Goal: Use online tool/utility: Utilize a website feature to perform a specific function

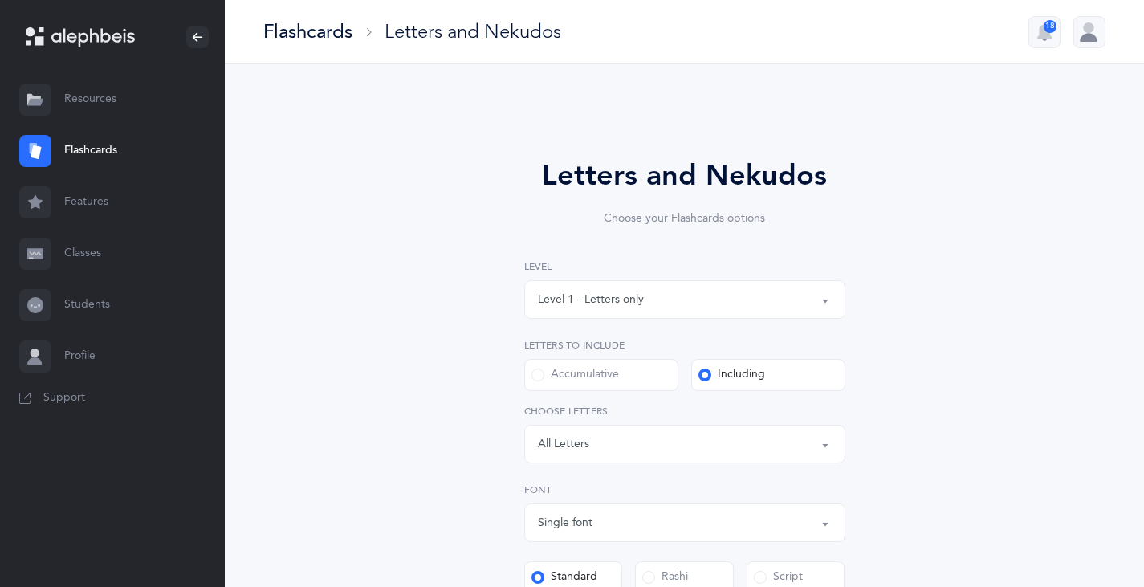
select select "single"
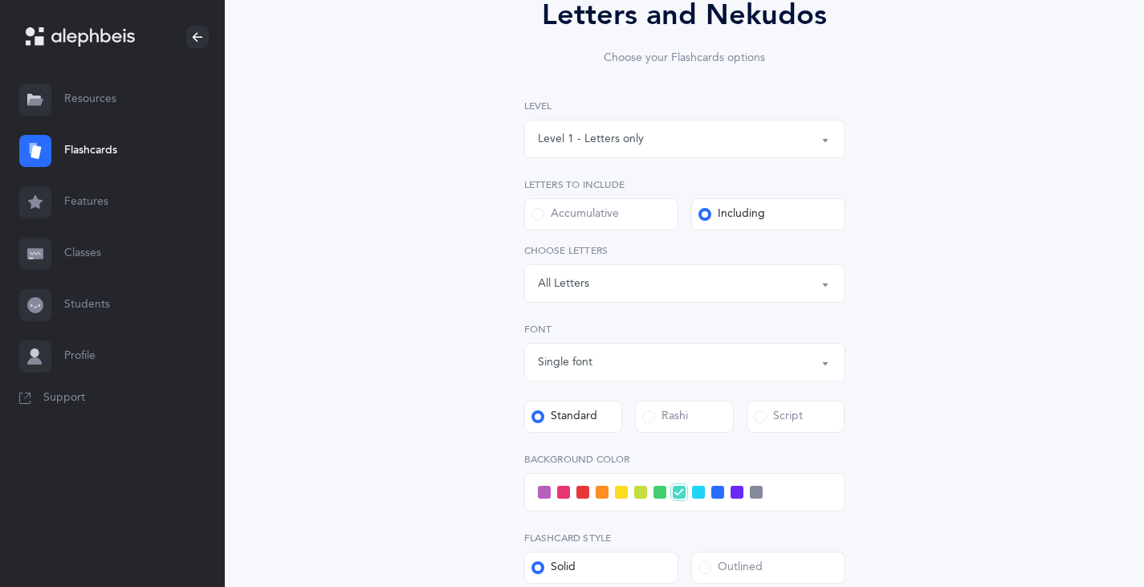
scroll to position [321, 0]
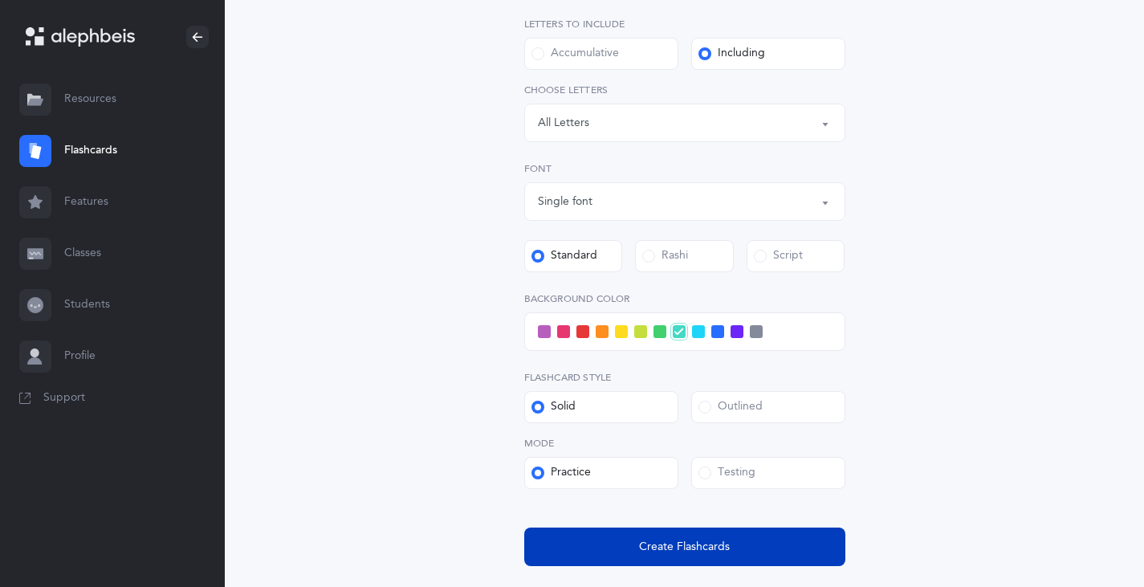
click at [650, 552] on span "Create Flashcards" at bounding box center [684, 547] width 91 height 17
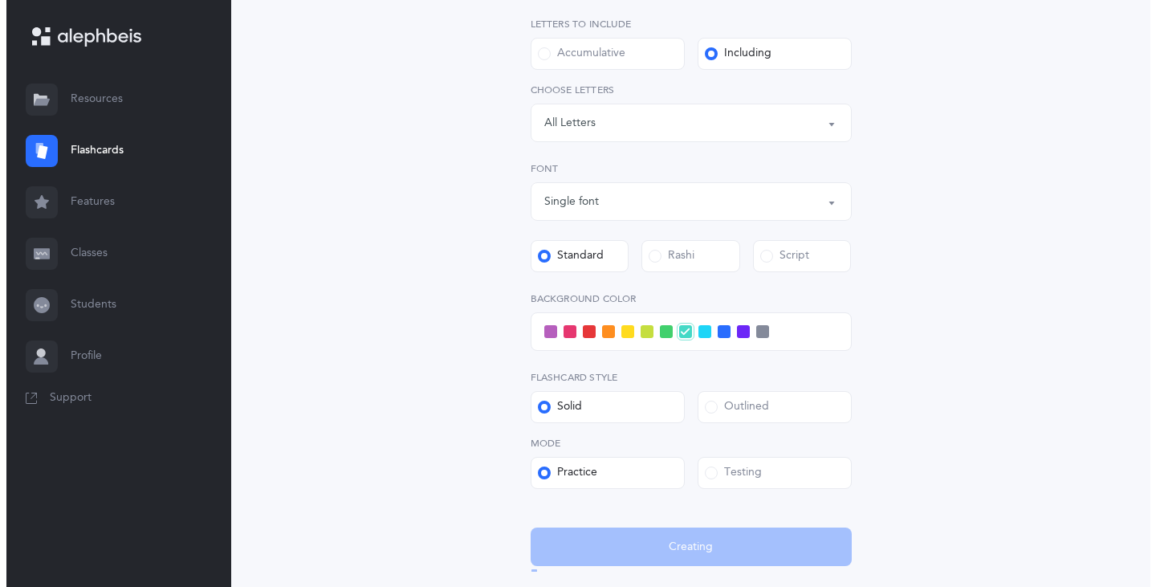
scroll to position [0, 0]
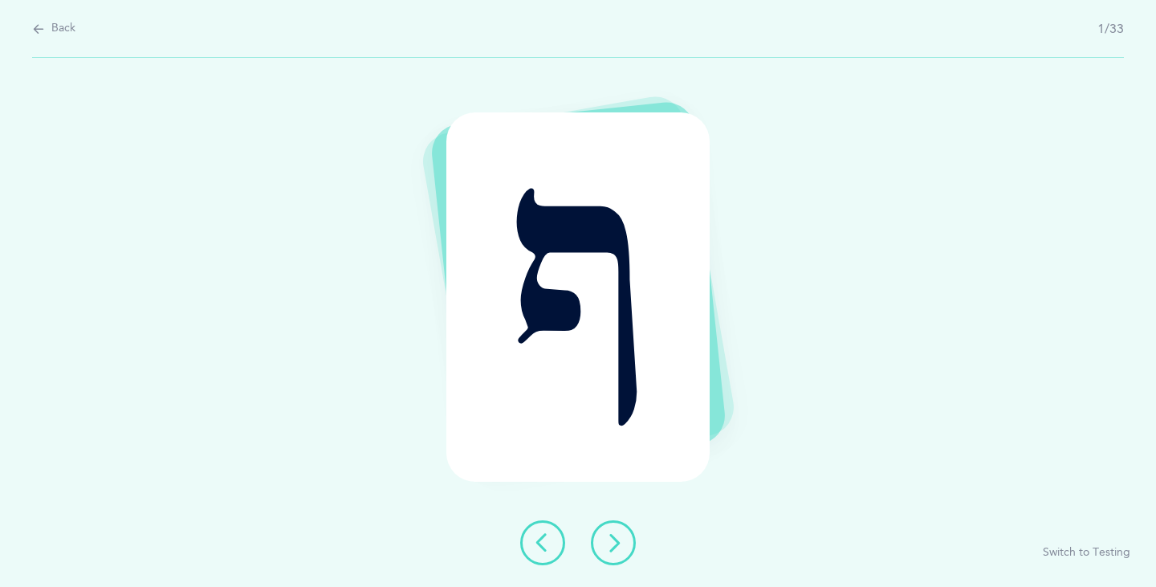
click at [617, 545] on icon at bounding box center [613, 542] width 19 height 19
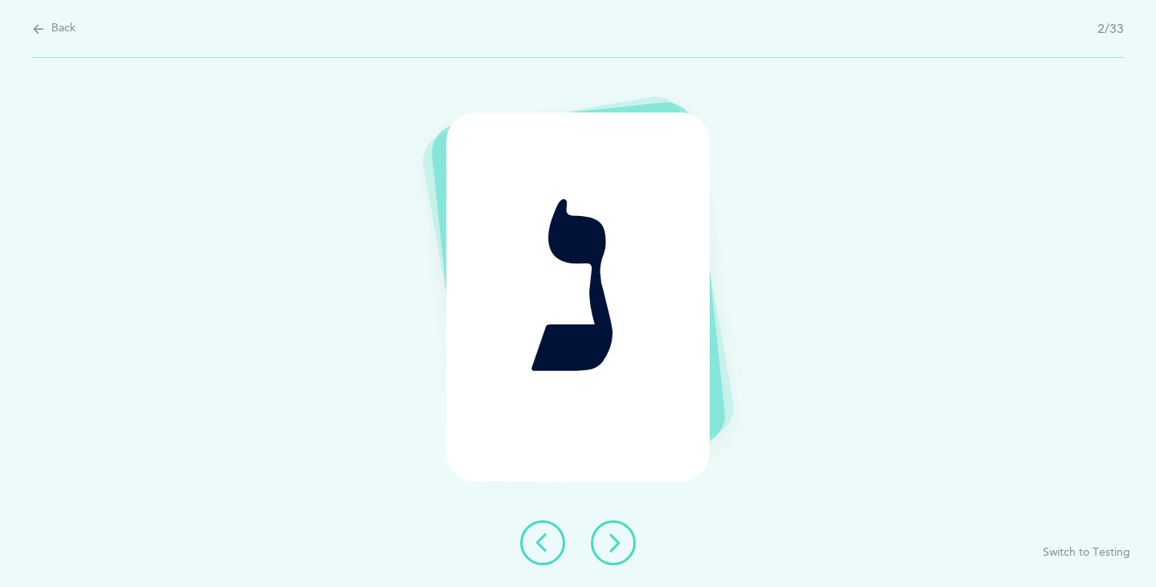
click at [617, 545] on icon at bounding box center [613, 542] width 19 height 19
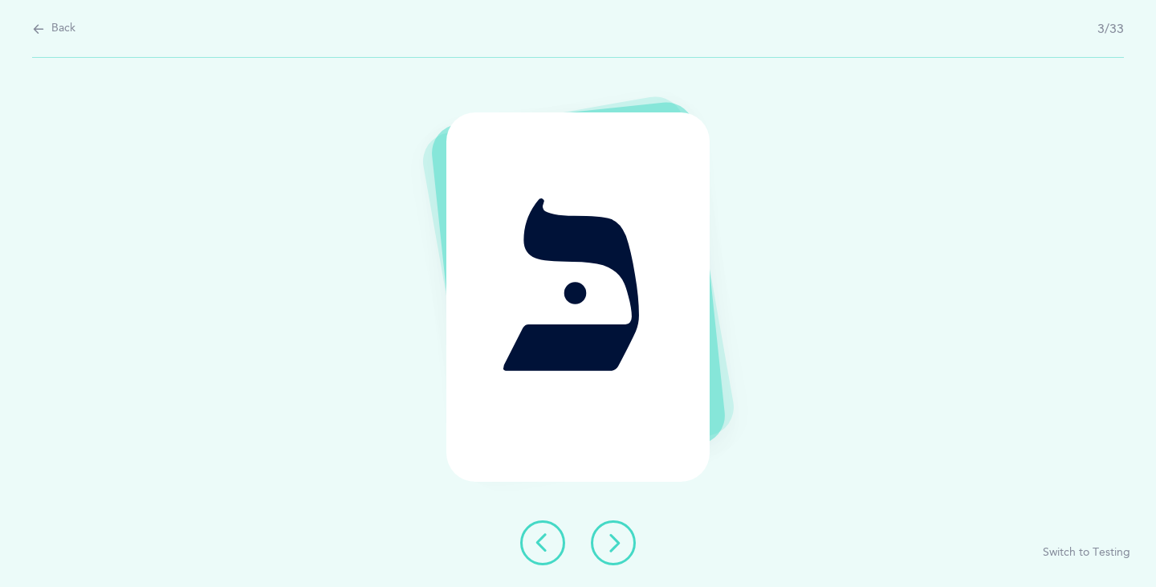
click at [617, 545] on icon at bounding box center [613, 542] width 19 height 19
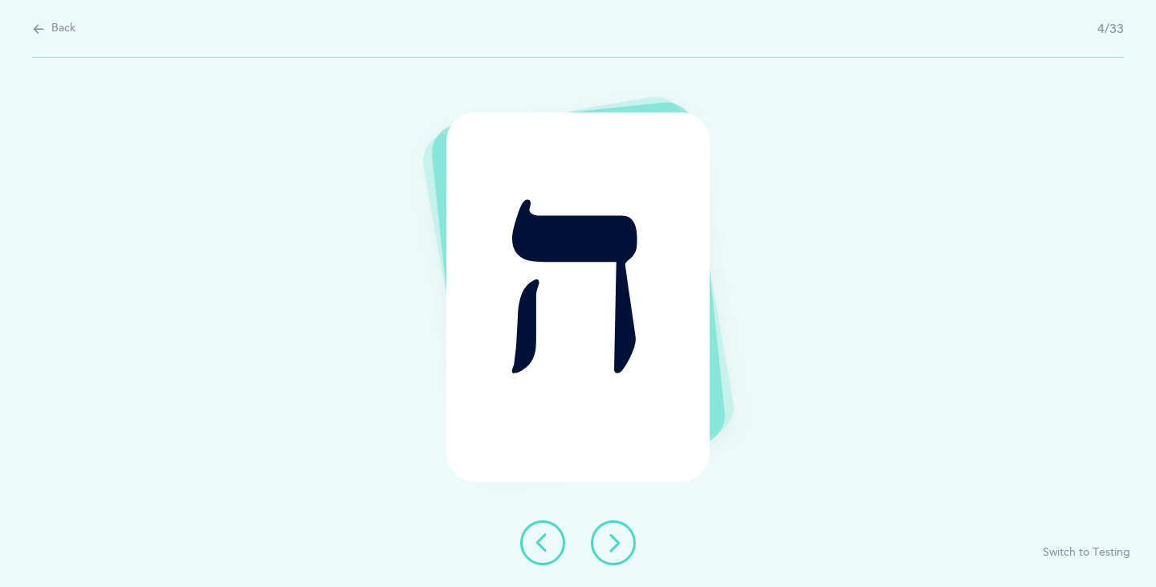
click at [617, 545] on icon at bounding box center [613, 542] width 19 height 19
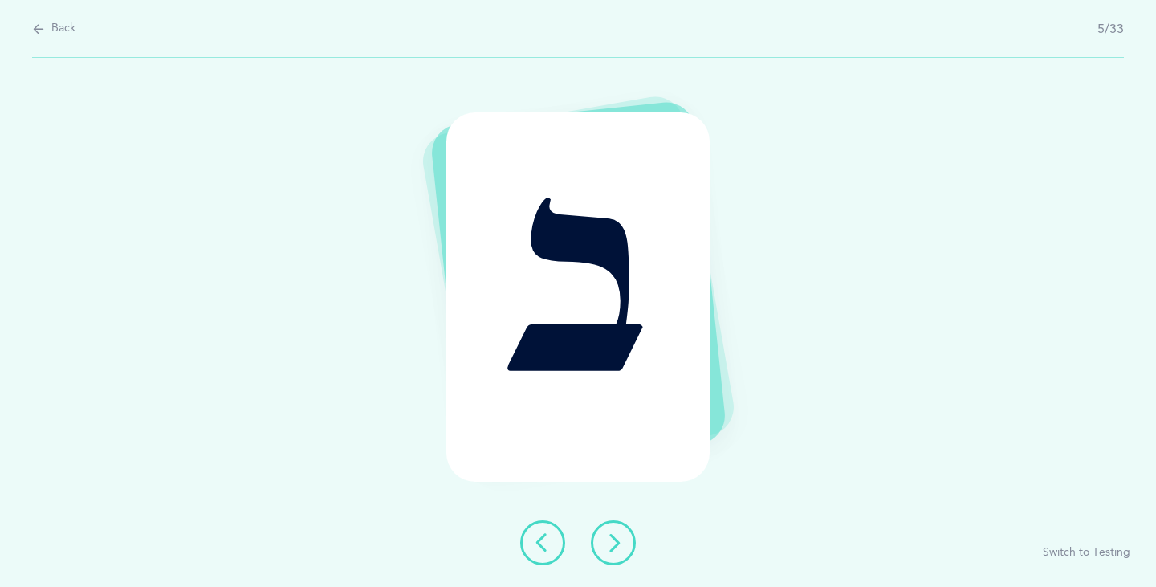
click at [617, 545] on icon at bounding box center [613, 542] width 19 height 19
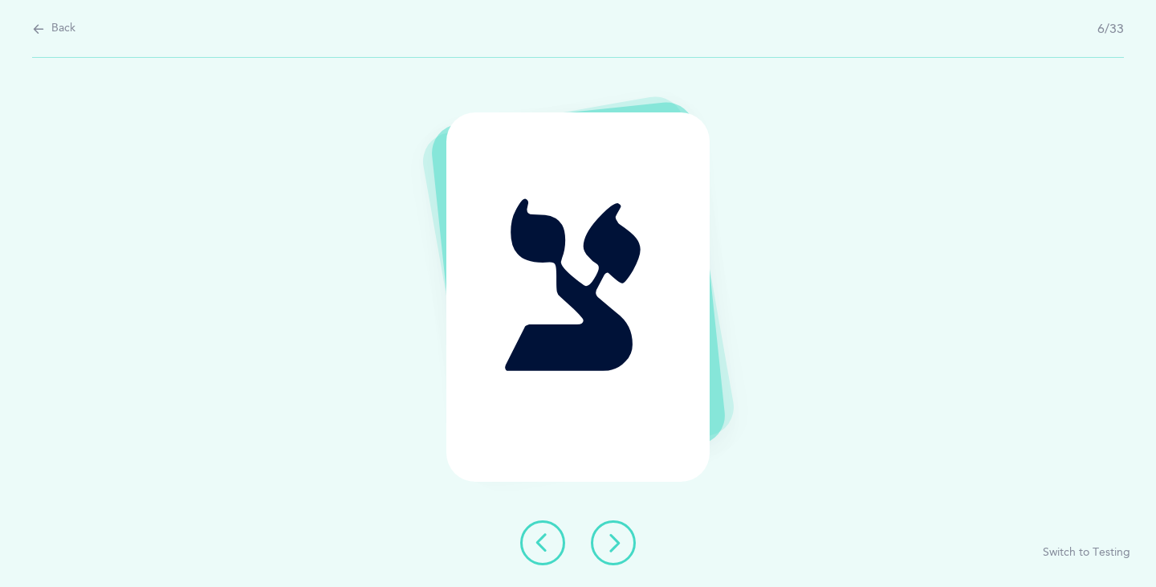
click at [617, 545] on icon at bounding box center [613, 542] width 19 height 19
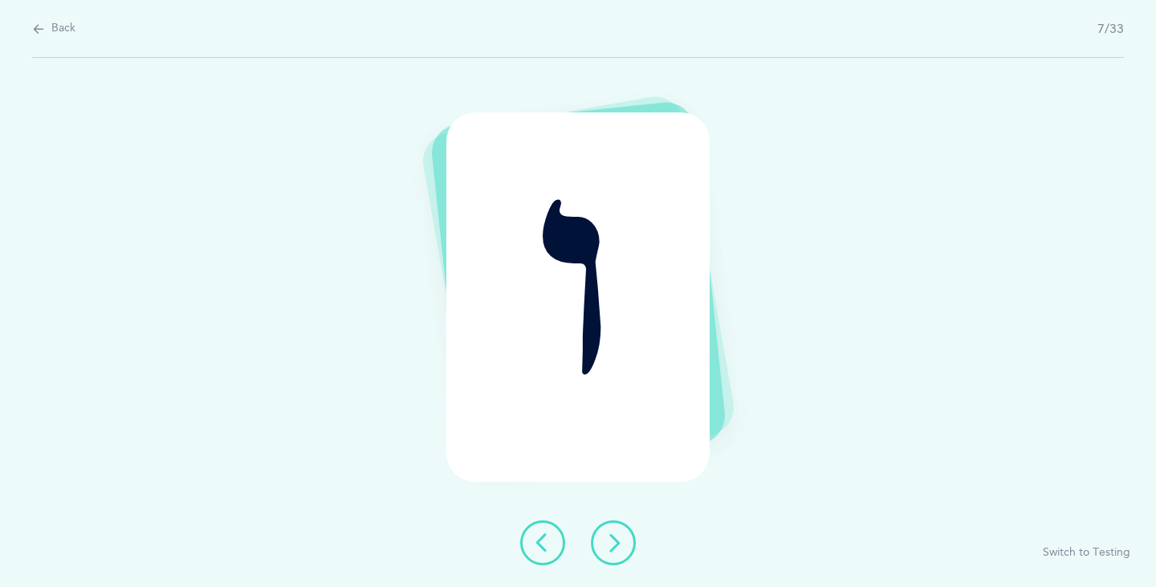
click at [617, 545] on icon at bounding box center [613, 542] width 19 height 19
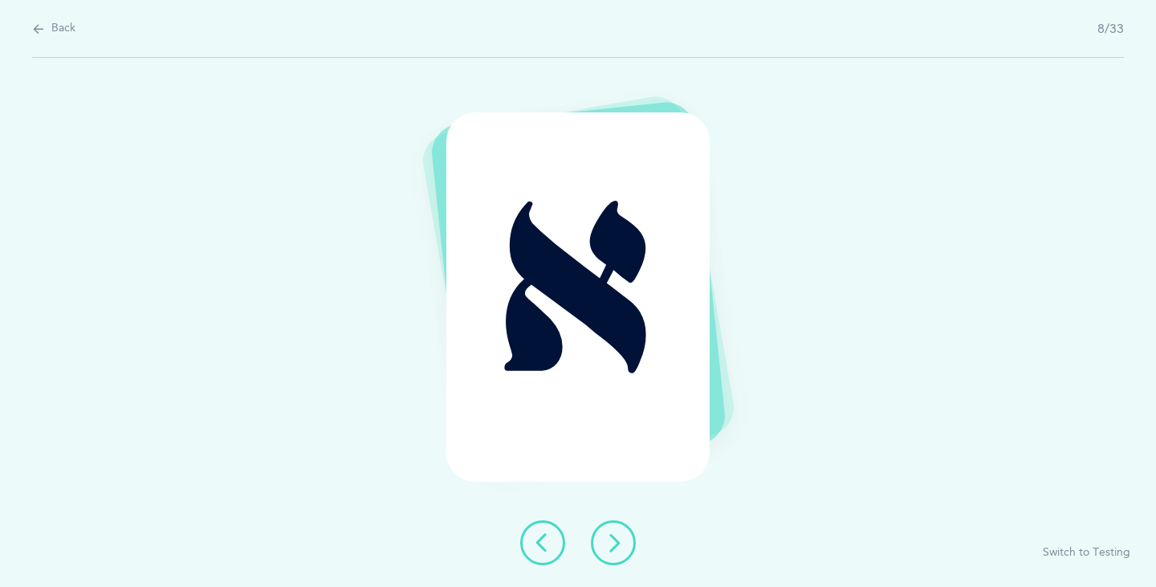
click at [617, 546] on icon at bounding box center [613, 542] width 19 height 19
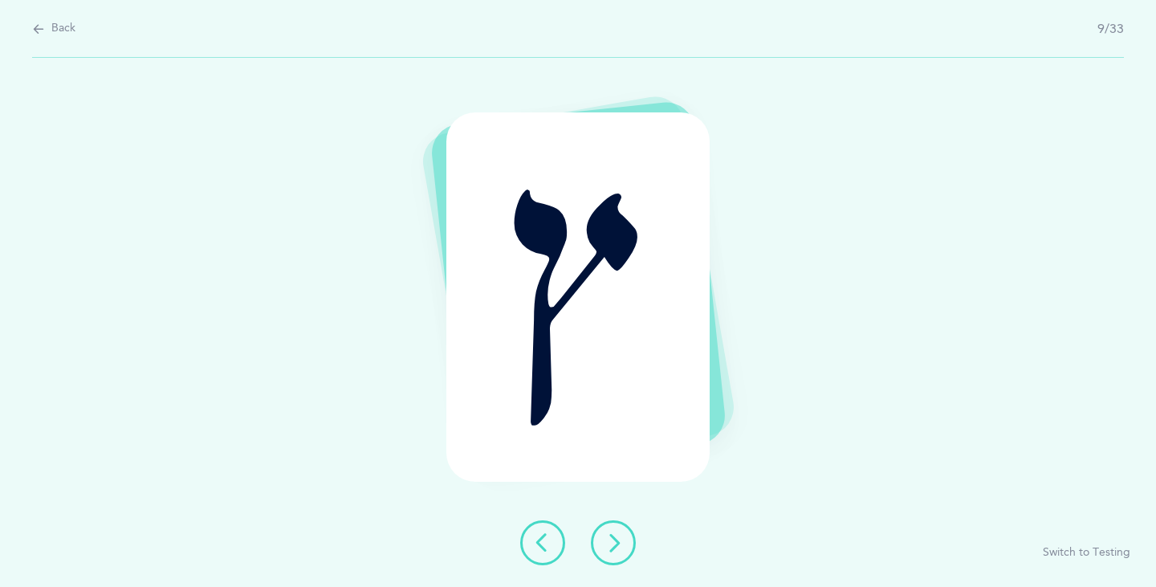
click at [608, 549] on icon at bounding box center [613, 542] width 19 height 19
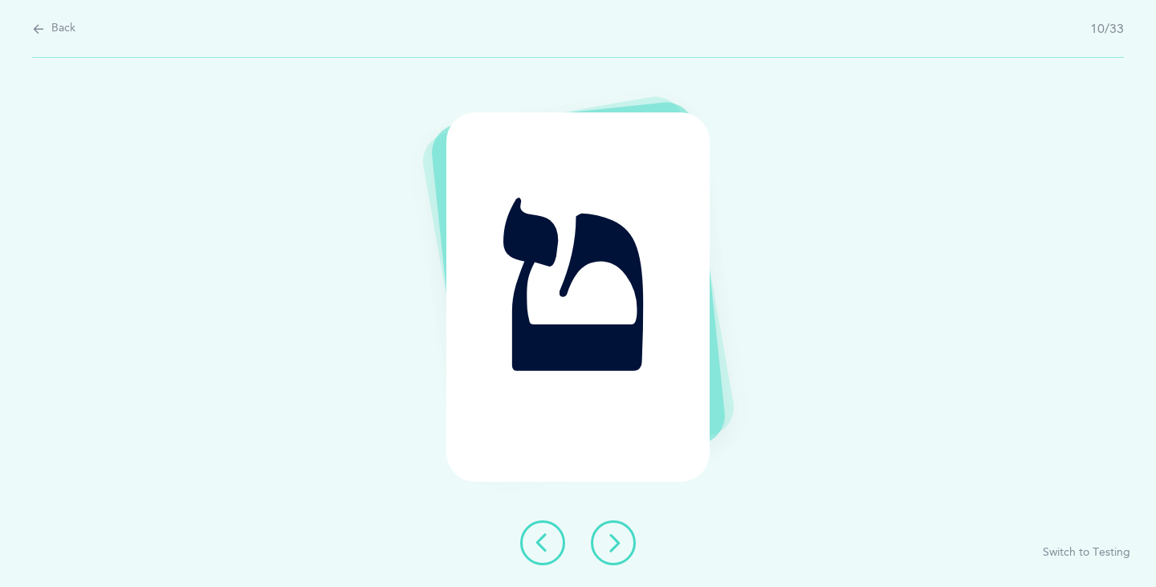
click at [601, 547] on button at bounding box center [613, 542] width 45 height 45
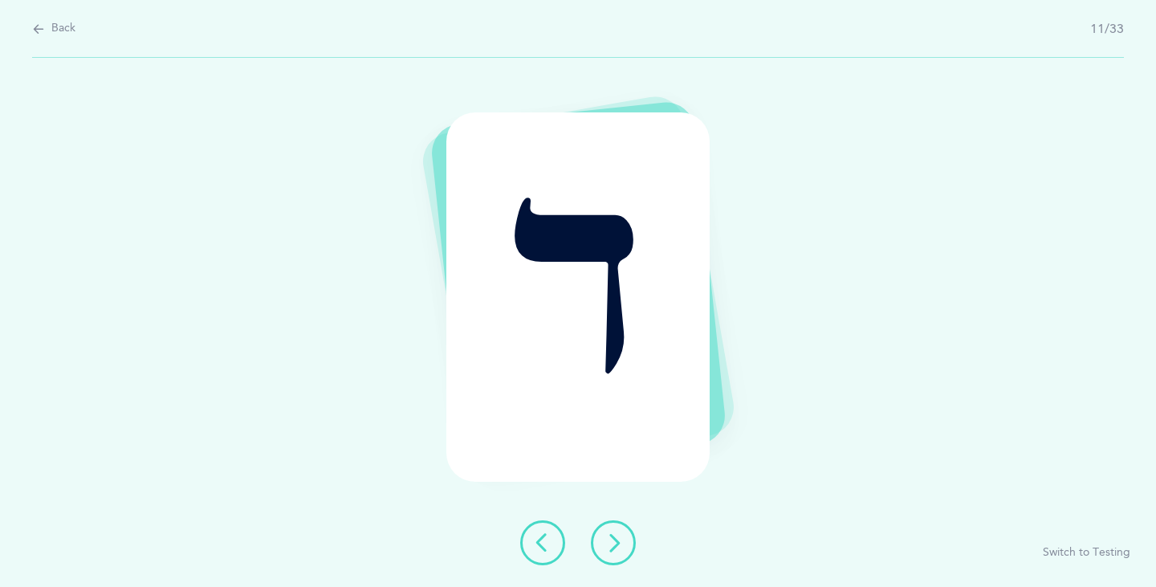
click at [601, 547] on button at bounding box center [613, 542] width 45 height 45
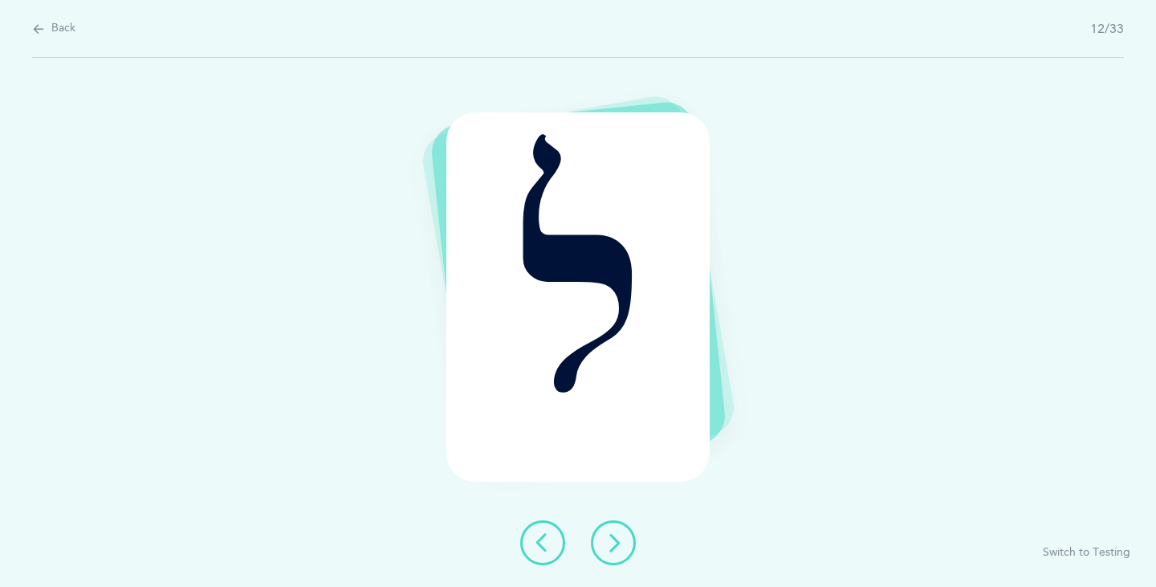
click at [601, 547] on button at bounding box center [613, 542] width 45 height 45
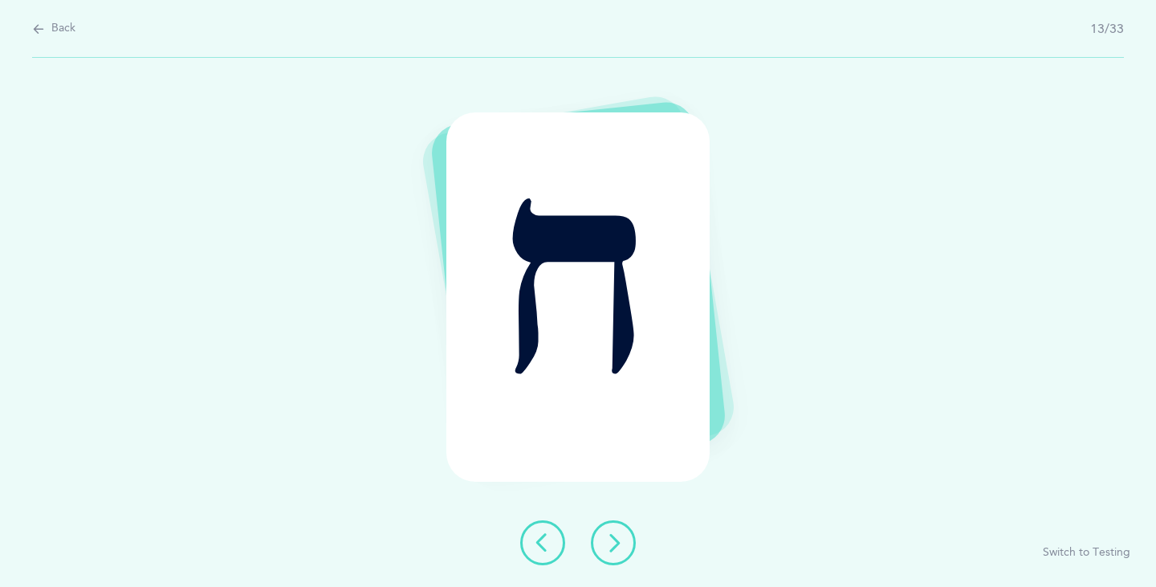
click at [601, 547] on button at bounding box center [613, 542] width 45 height 45
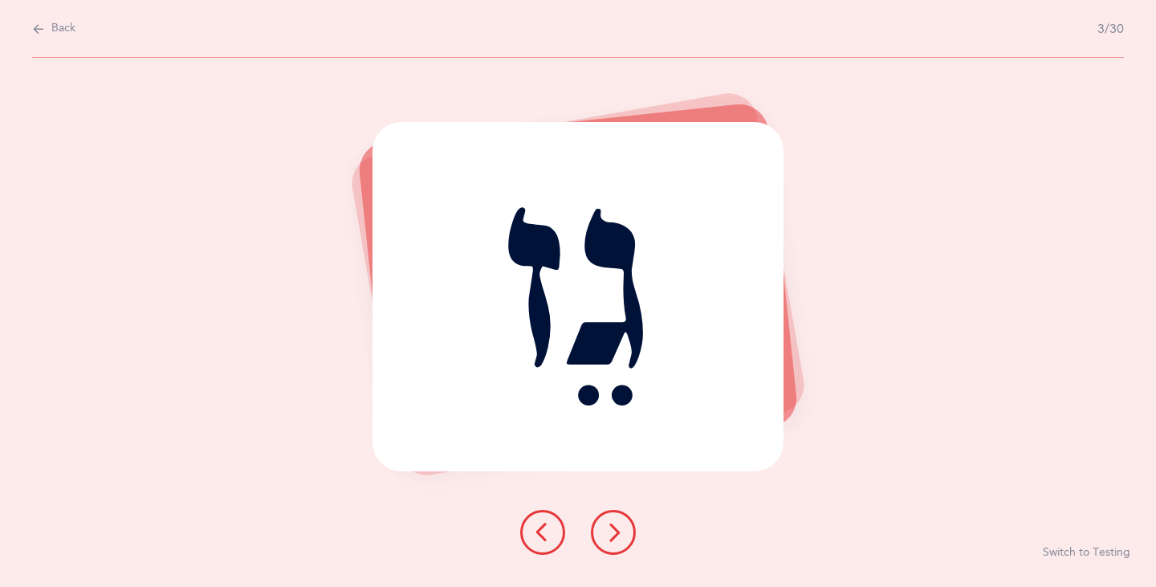
click at [613, 536] on icon at bounding box center [613, 532] width 19 height 19
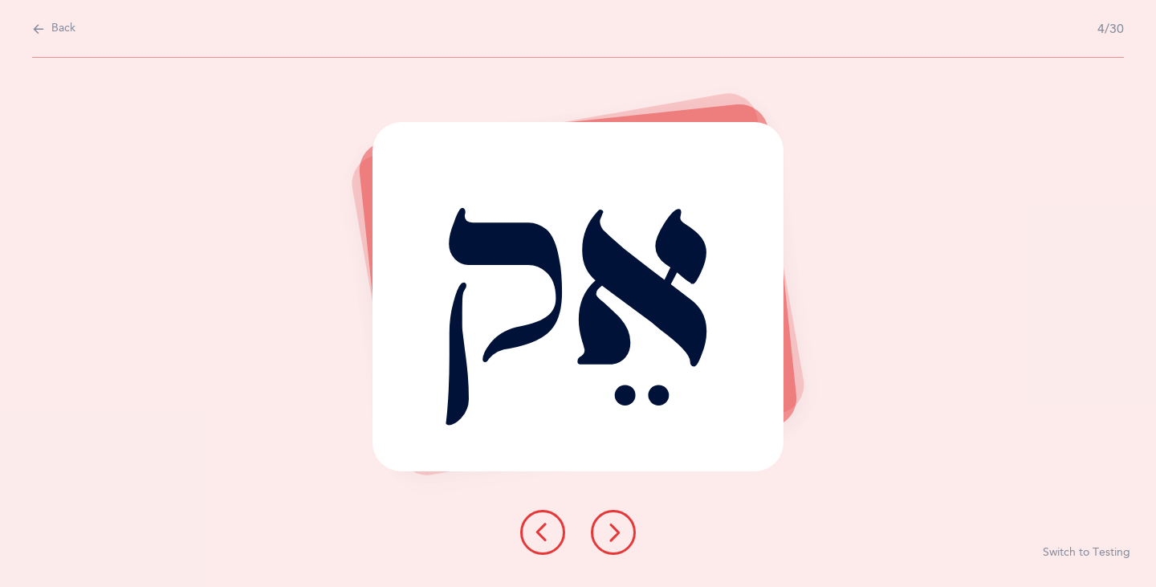
click at [617, 534] on icon at bounding box center [613, 532] width 19 height 19
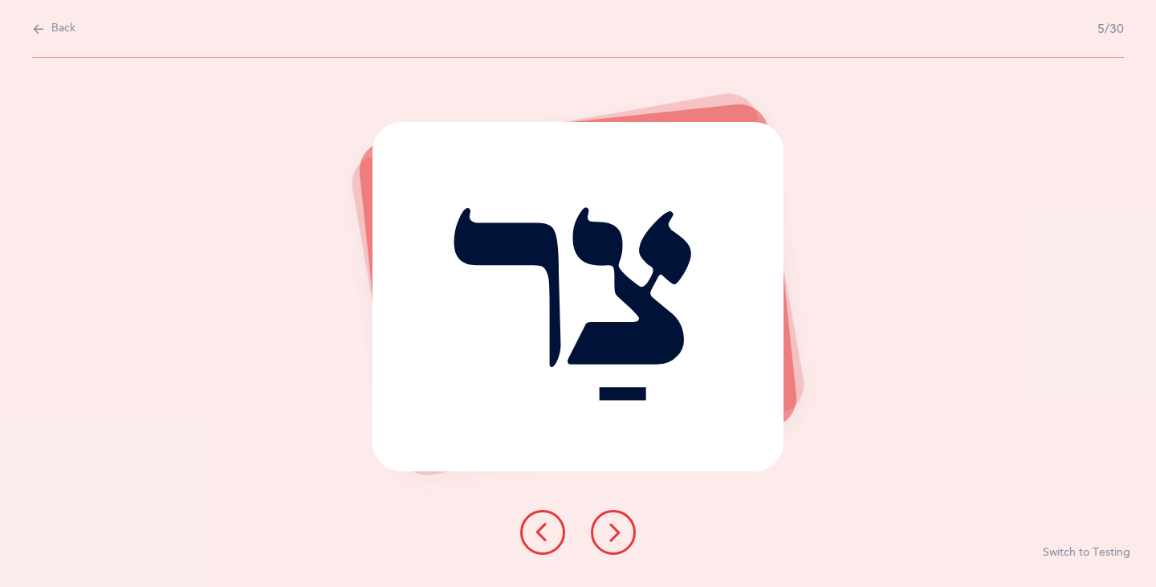
click at [613, 535] on icon at bounding box center [613, 532] width 19 height 19
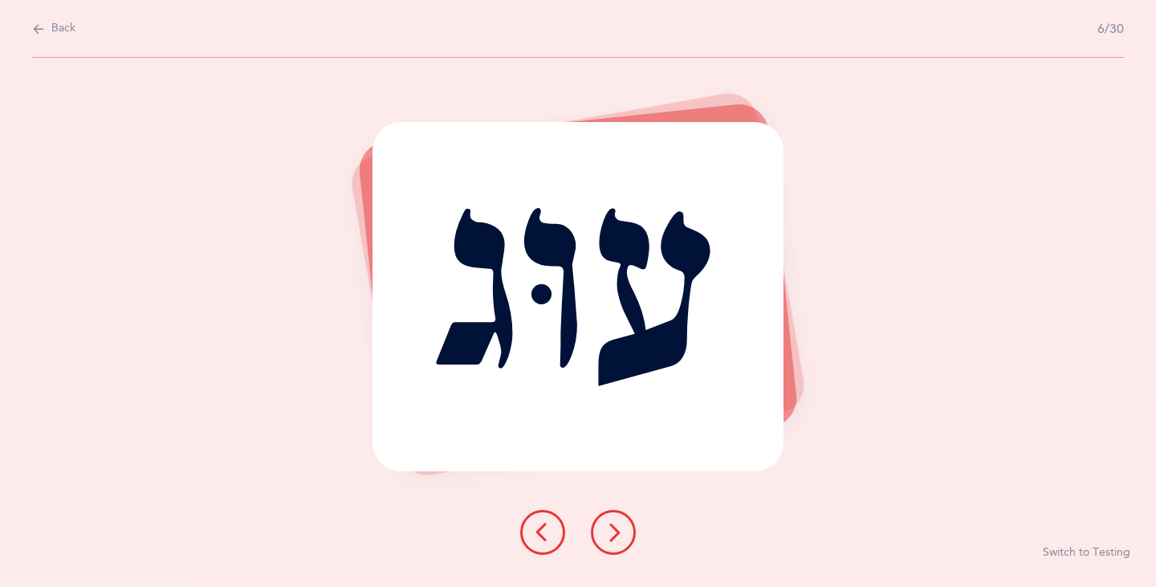
click at [613, 540] on icon at bounding box center [613, 532] width 19 height 19
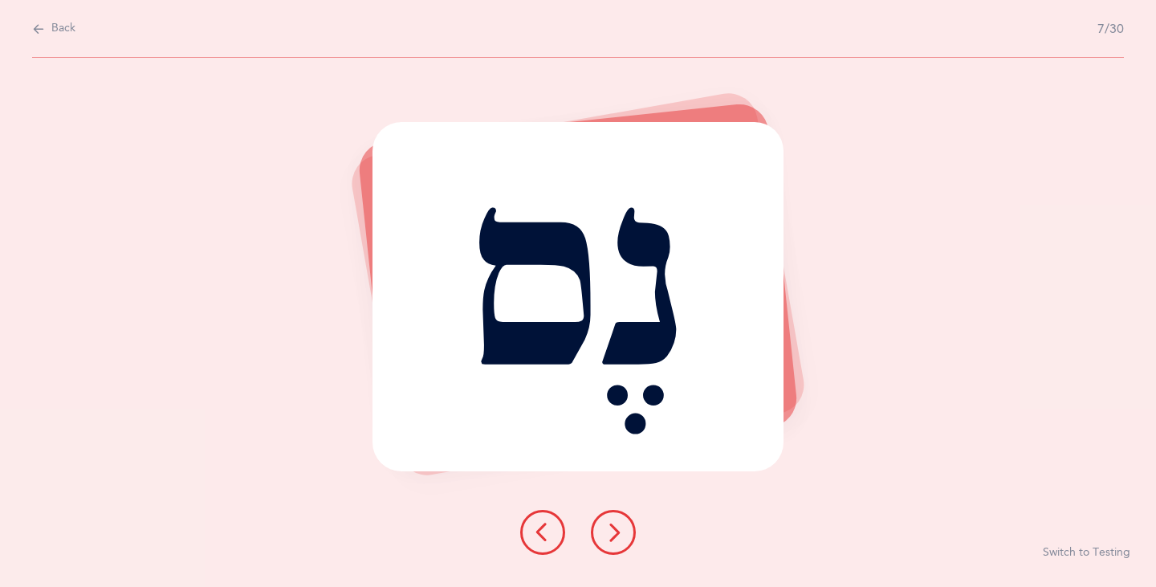
click at [631, 535] on button at bounding box center [613, 532] width 45 height 45
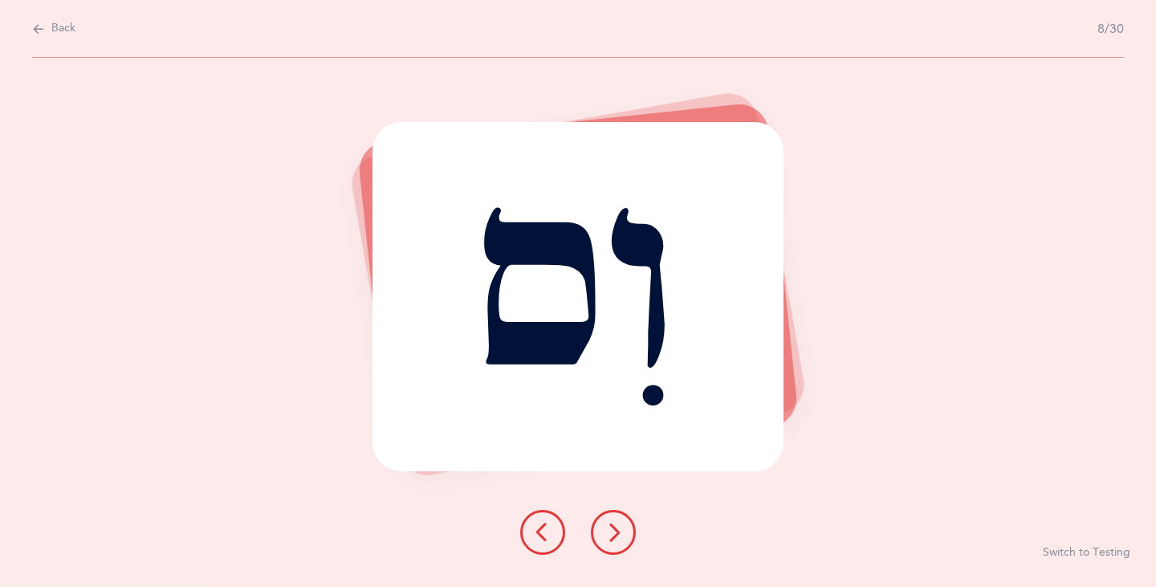
click at [609, 535] on icon at bounding box center [613, 532] width 19 height 19
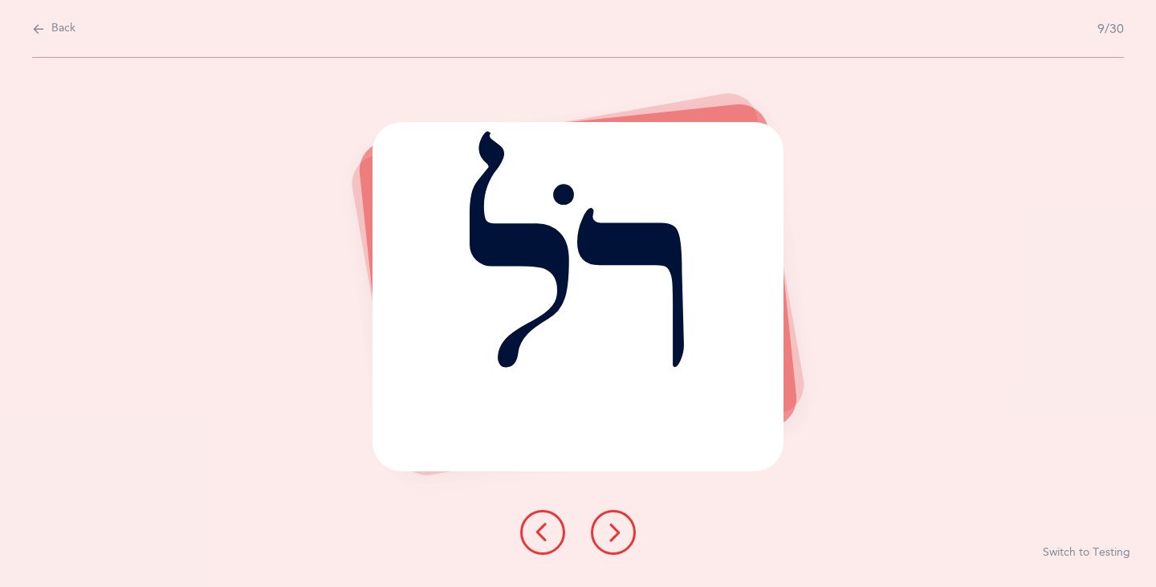
click at [599, 535] on button at bounding box center [613, 532] width 45 height 45
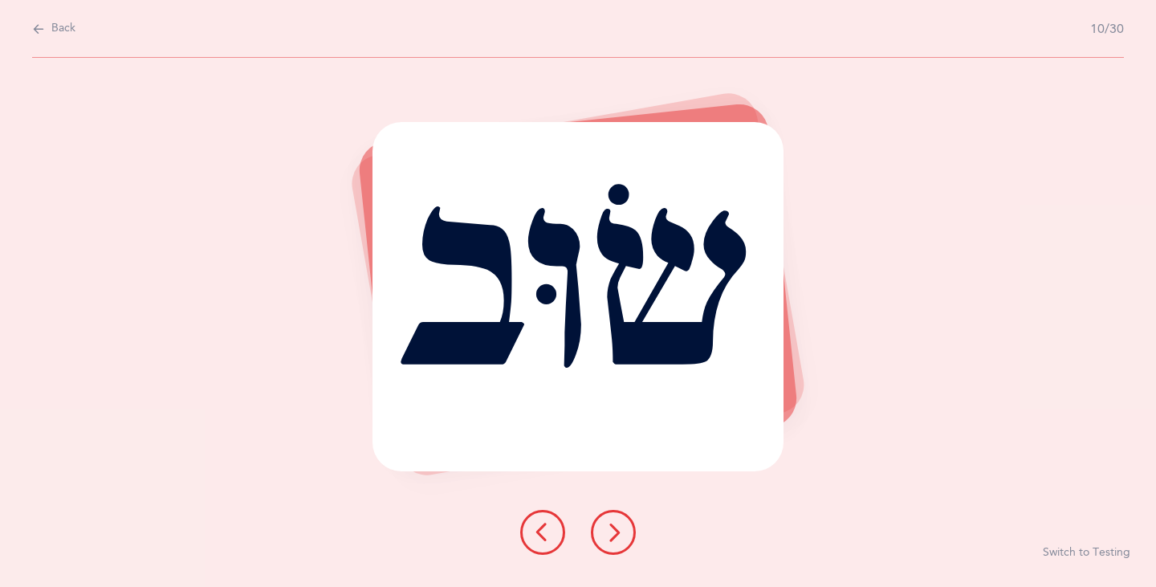
click at [608, 535] on icon at bounding box center [613, 532] width 19 height 19
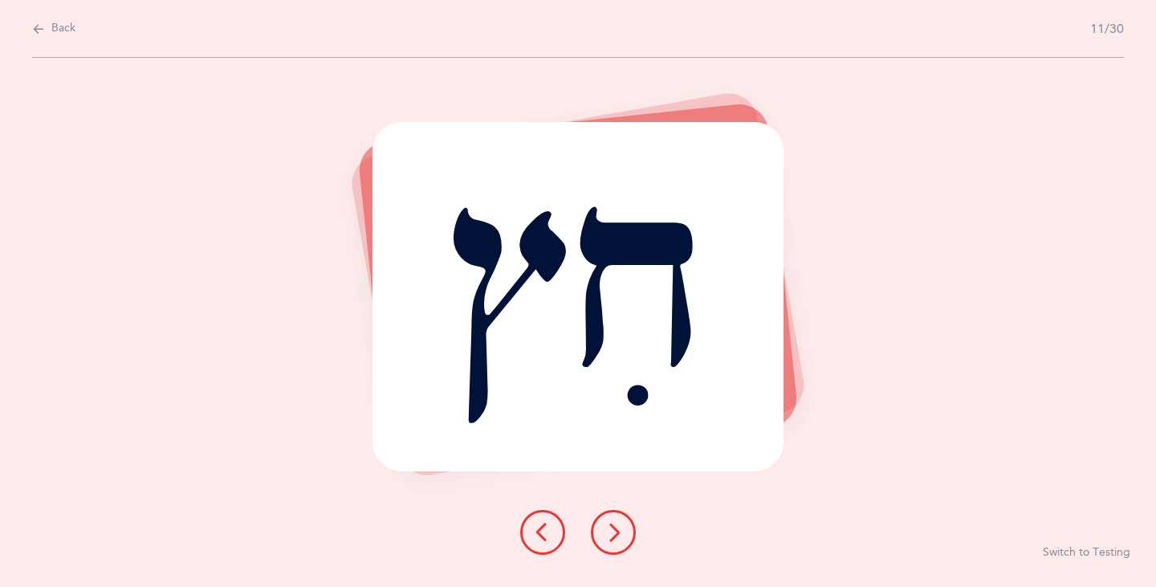
click at [609, 535] on icon at bounding box center [613, 532] width 19 height 19
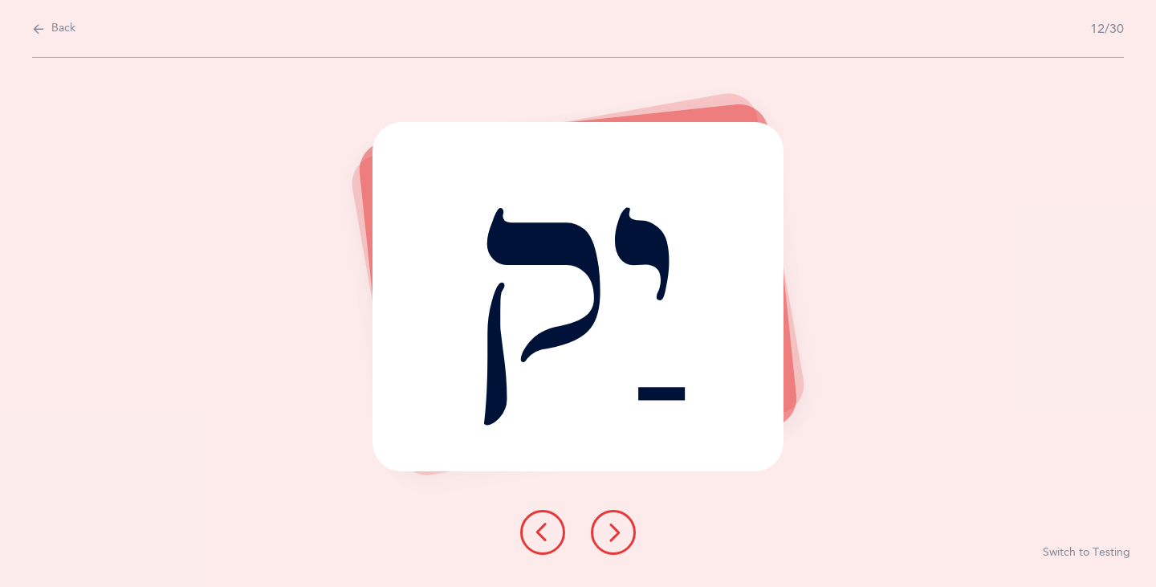
click at [621, 534] on icon at bounding box center [613, 532] width 19 height 19
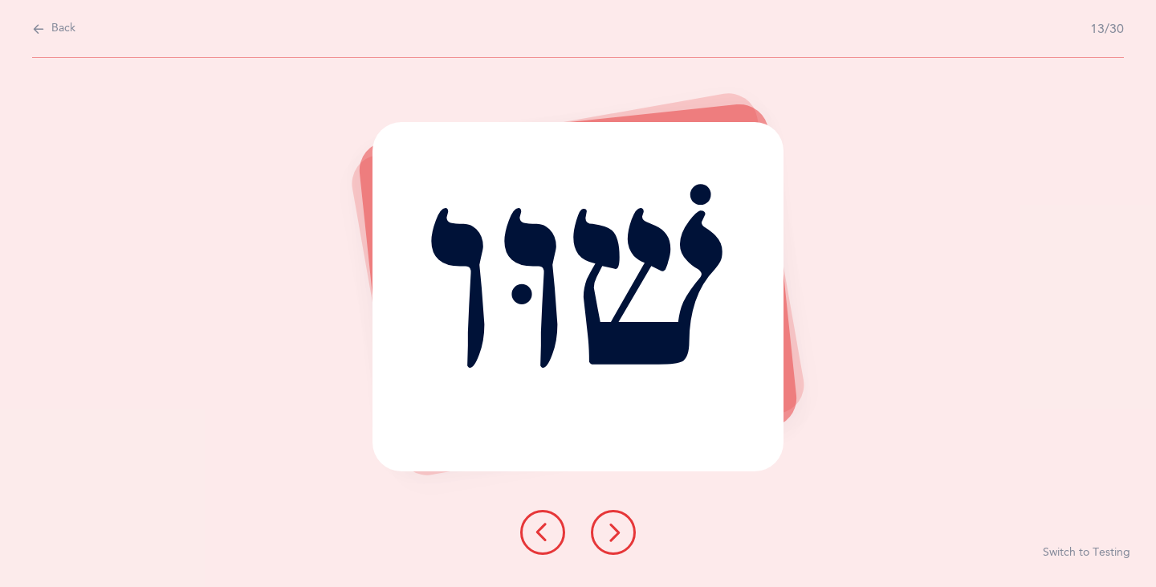
click at [621, 534] on icon at bounding box center [613, 532] width 19 height 19
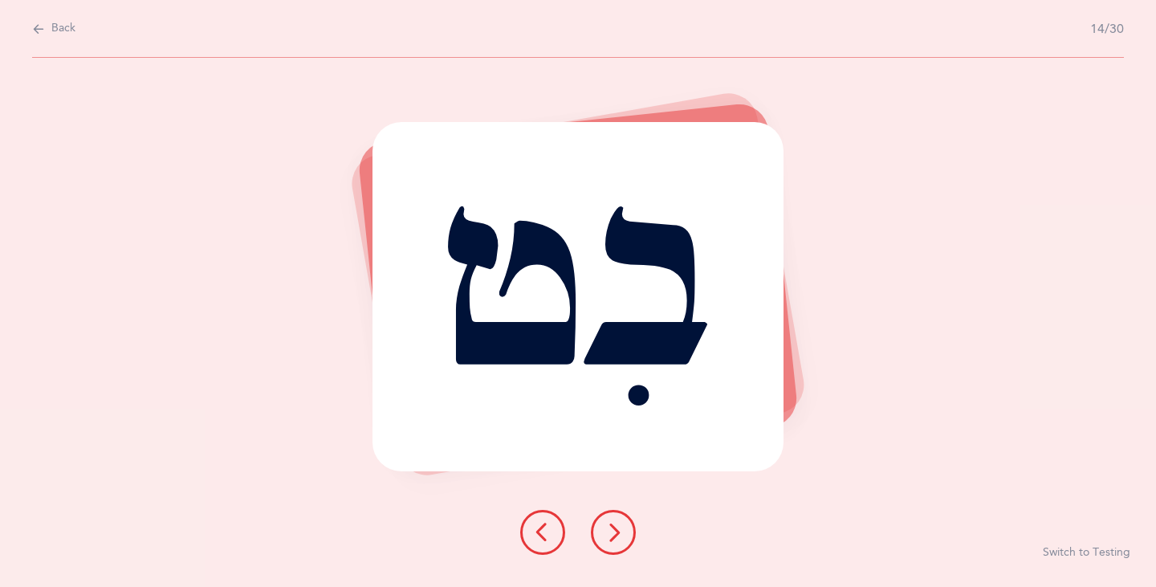
click at [621, 534] on icon at bounding box center [613, 532] width 19 height 19
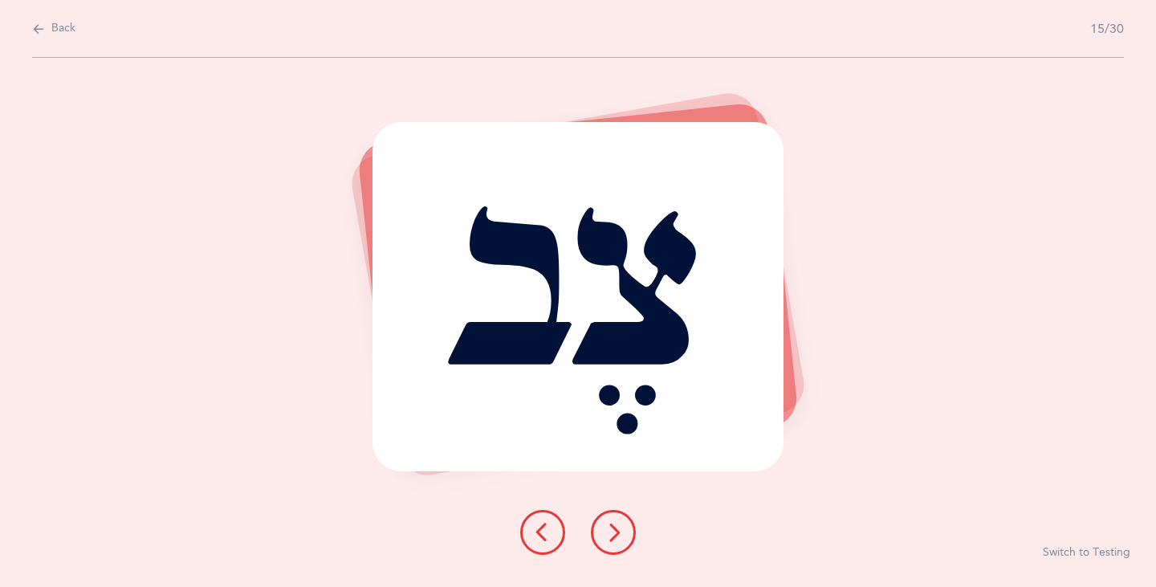
click at [621, 534] on icon at bounding box center [613, 532] width 19 height 19
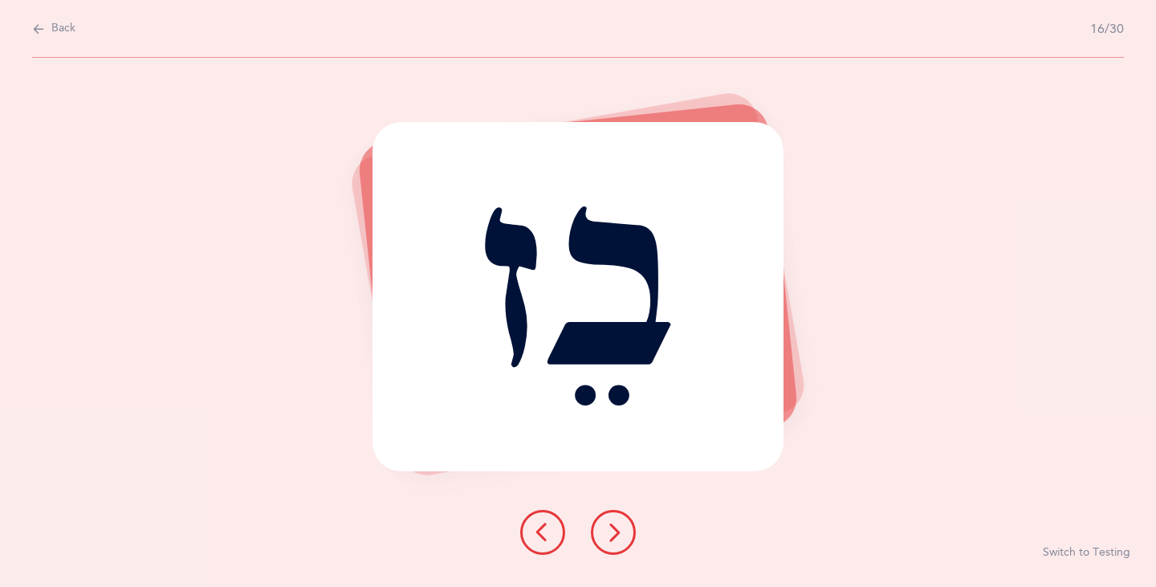
click at [621, 534] on icon at bounding box center [613, 532] width 19 height 19
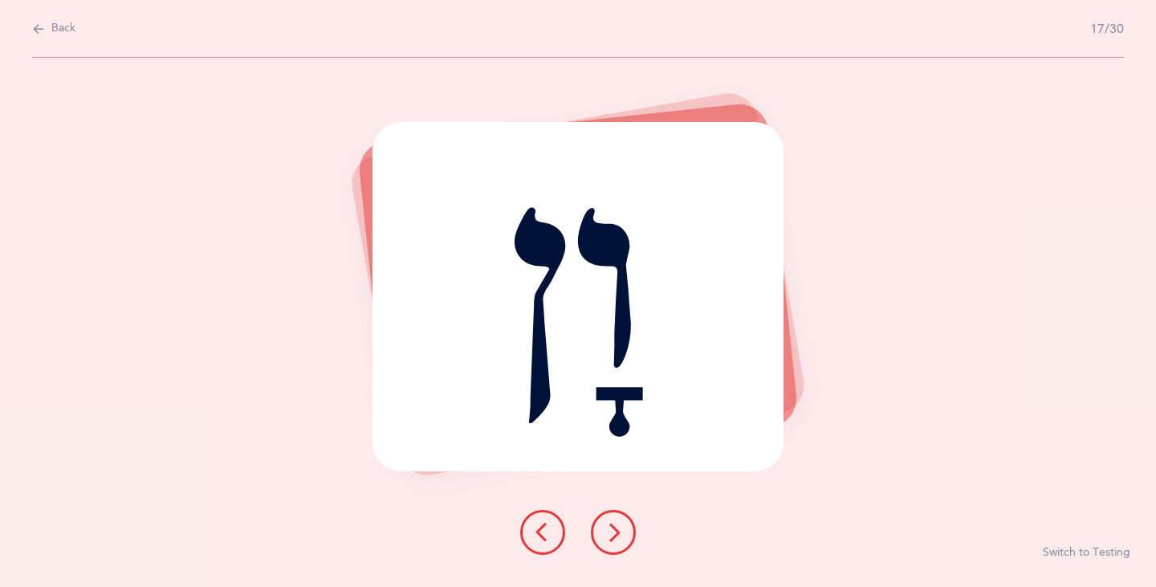
click at [621, 534] on icon at bounding box center [613, 532] width 19 height 19
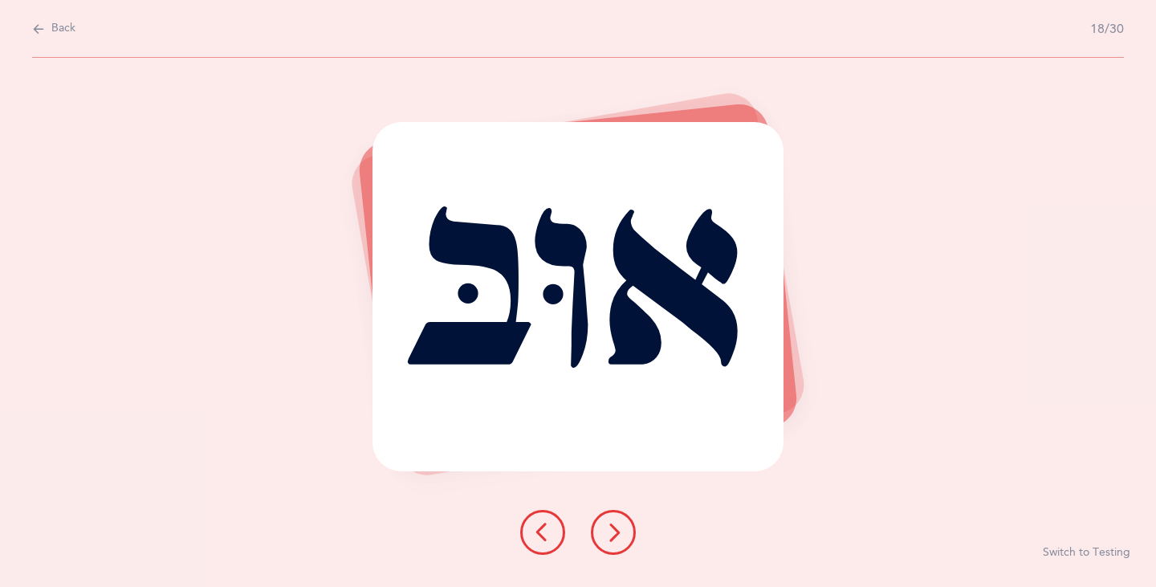
click at [621, 534] on icon at bounding box center [613, 532] width 19 height 19
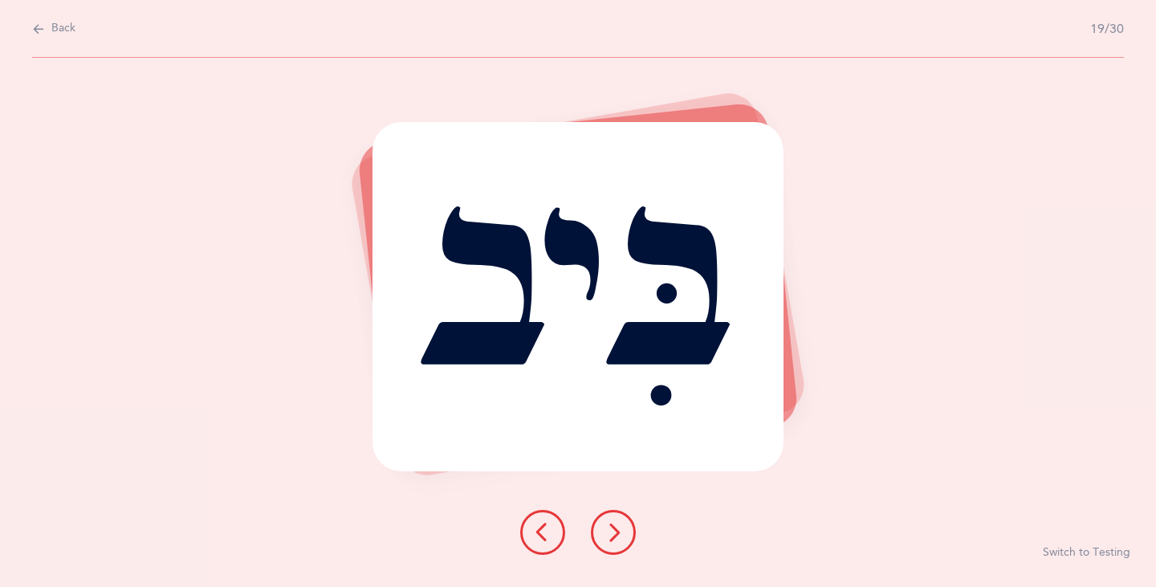
click at [617, 535] on icon at bounding box center [613, 532] width 19 height 19
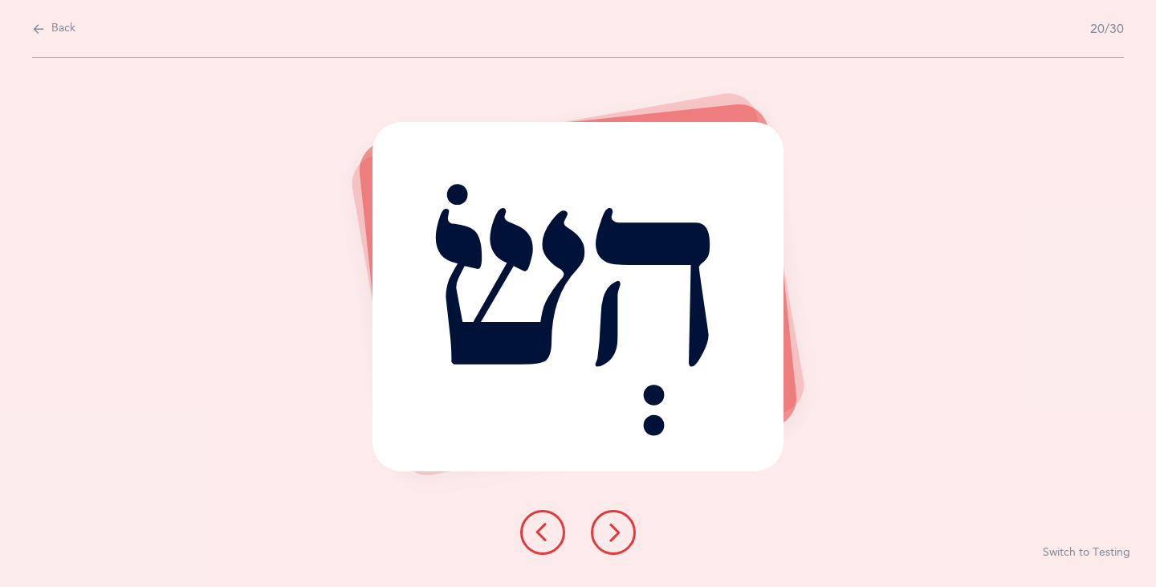
click at [617, 535] on icon at bounding box center [613, 532] width 19 height 19
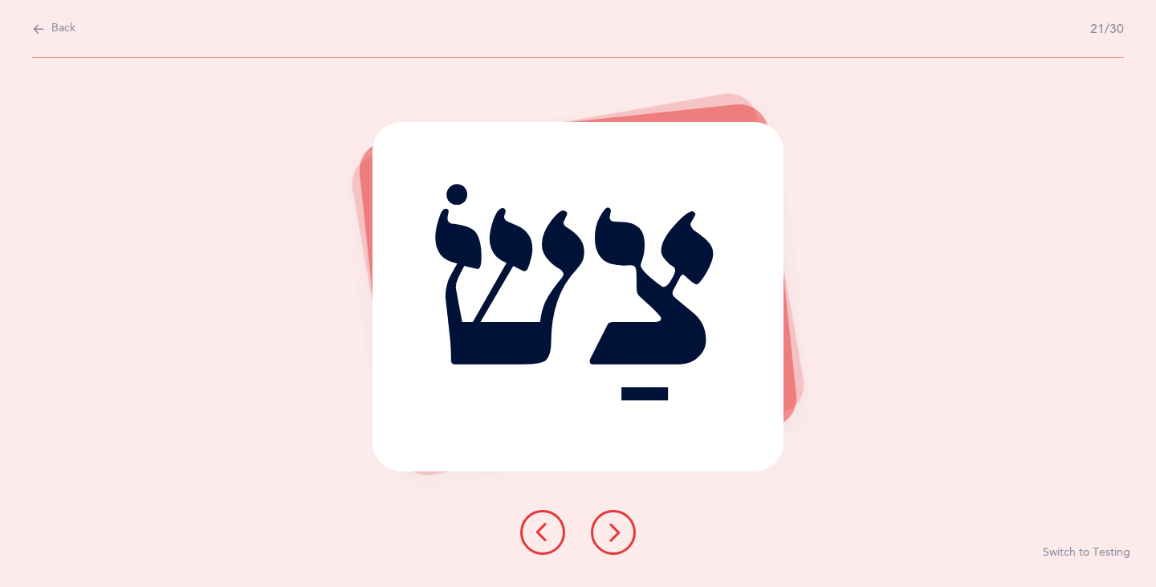
click at [617, 535] on icon at bounding box center [613, 532] width 19 height 19
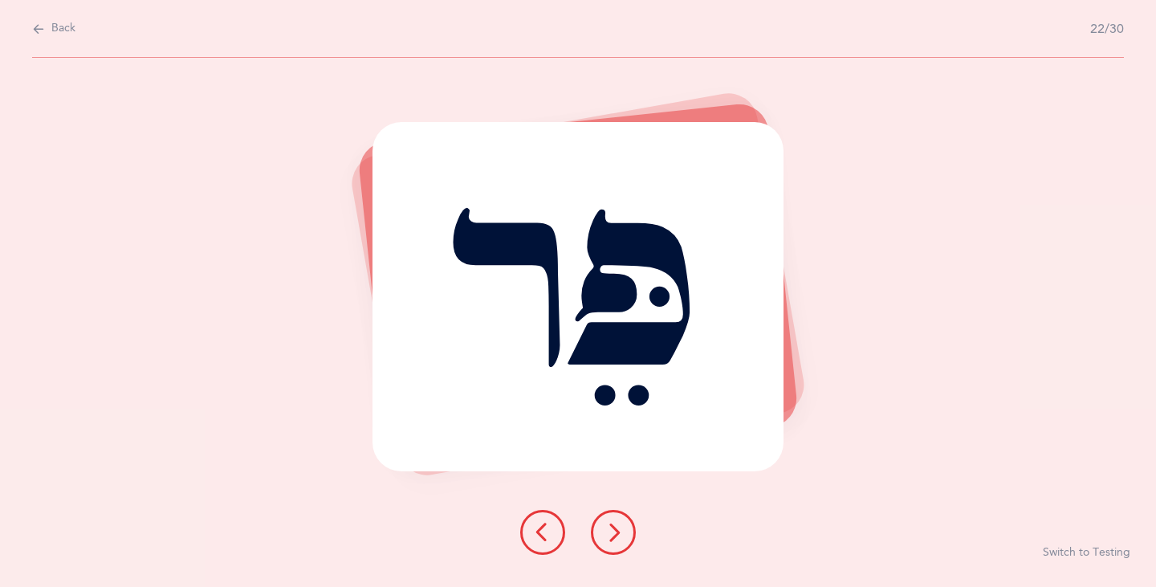
click at [538, 535] on icon at bounding box center [542, 532] width 19 height 19
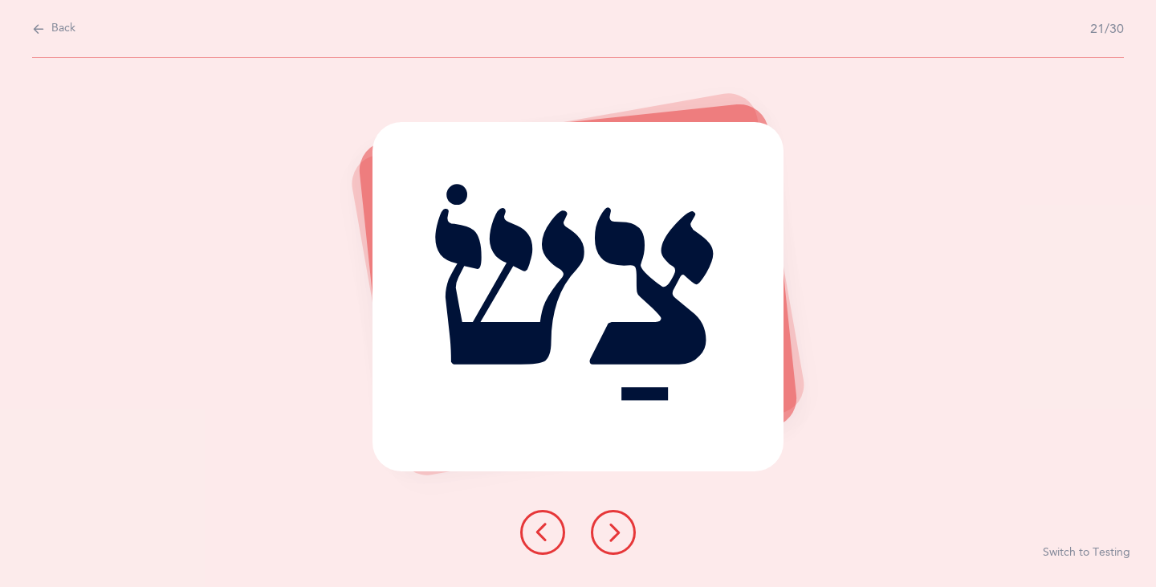
click at [539, 534] on icon at bounding box center [542, 532] width 19 height 19
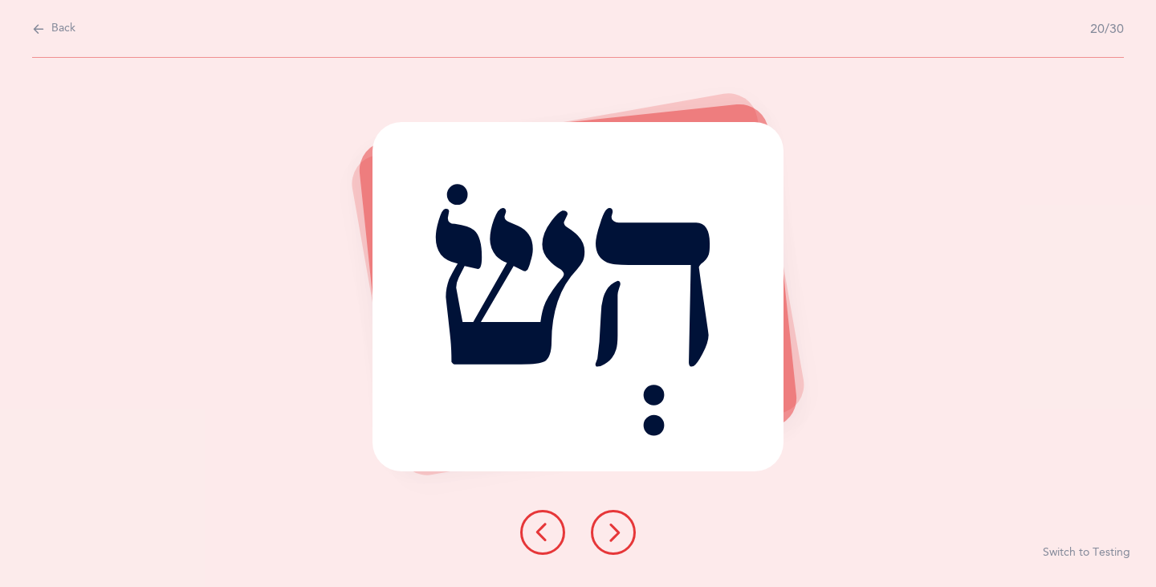
click at [620, 531] on icon at bounding box center [613, 532] width 19 height 19
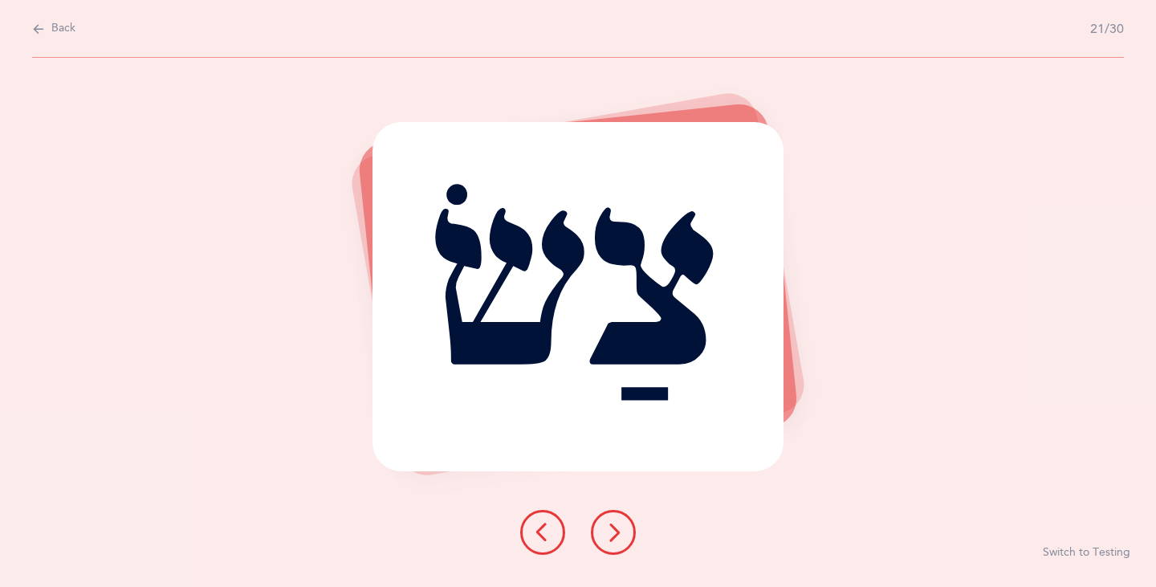
click at [620, 532] on icon at bounding box center [613, 532] width 19 height 19
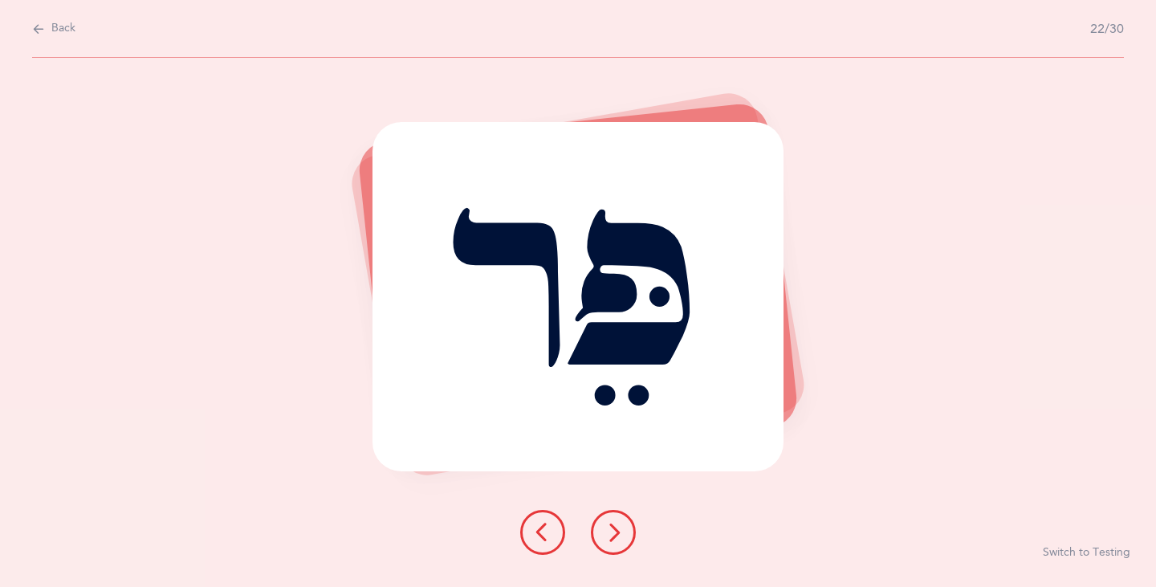
click at [620, 530] on icon at bounding box center [613, 532] width 19 height 19
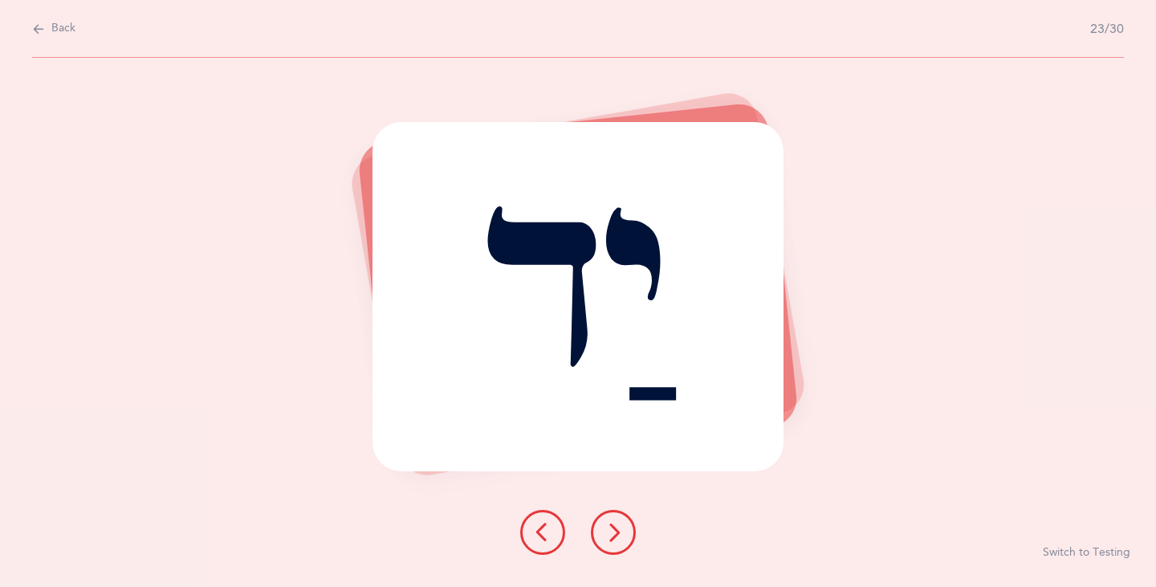
click at [619, 530] on icon at bounding box center [613, 532] width 19 height 19
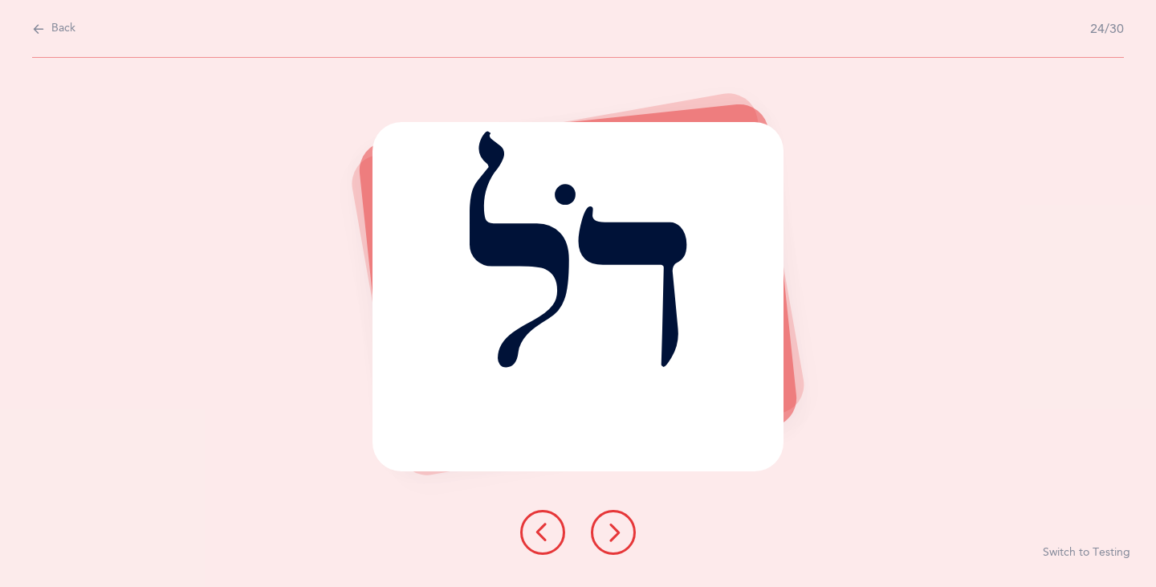
click at [616, 530] on icon at bounding box center [613, 532] width 19 height 19
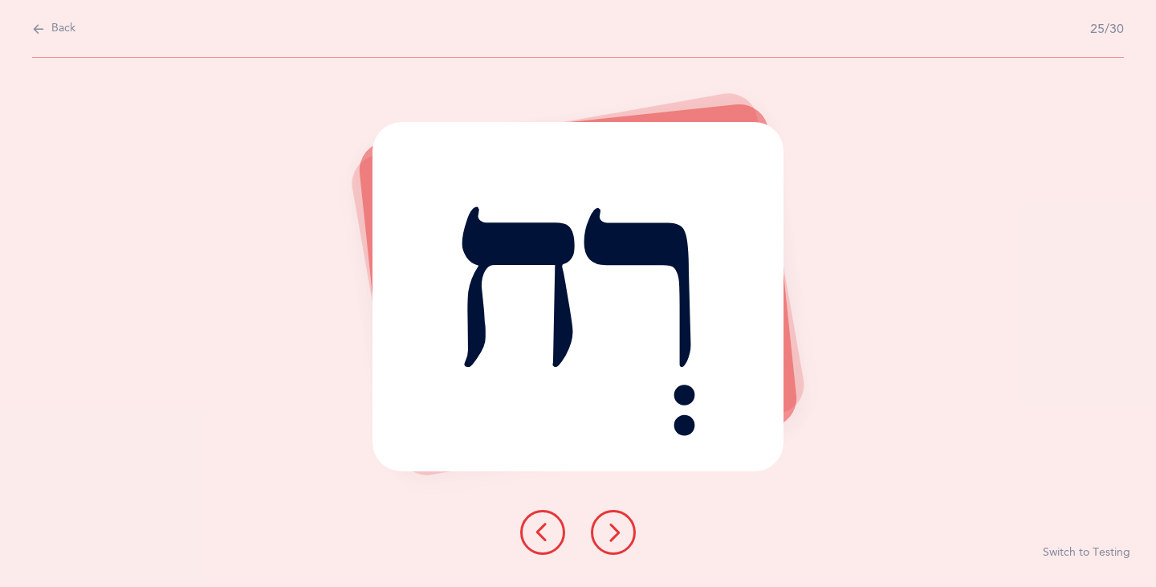
click at [606, 539] on icon at bounding box center [613, 532] width 19 height 19
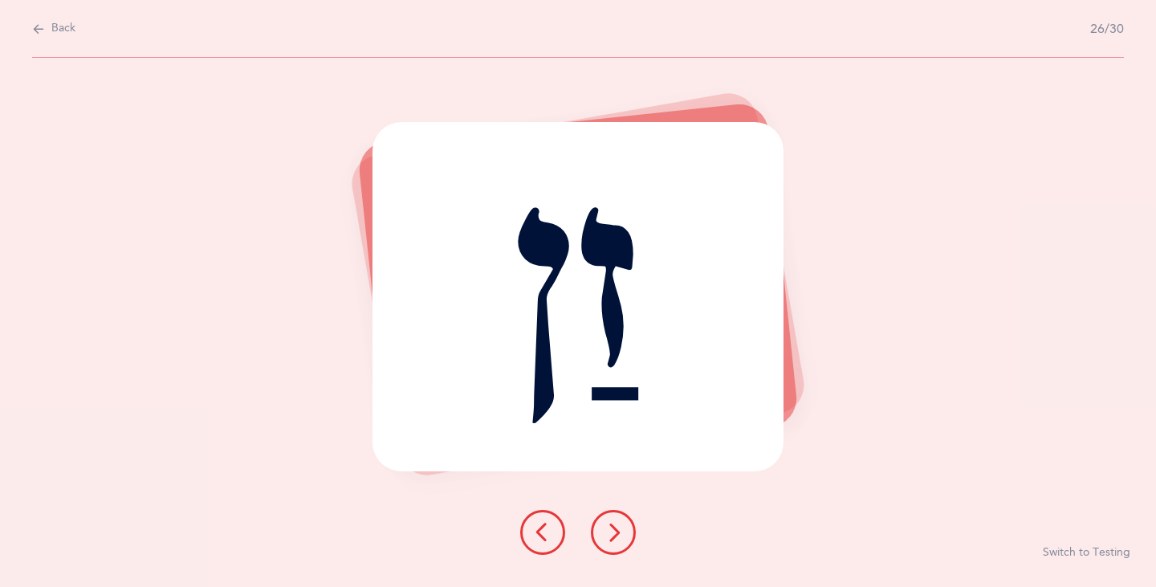
click at [604, 532] on icon at bounding box center [613, 532] width 19 height 19
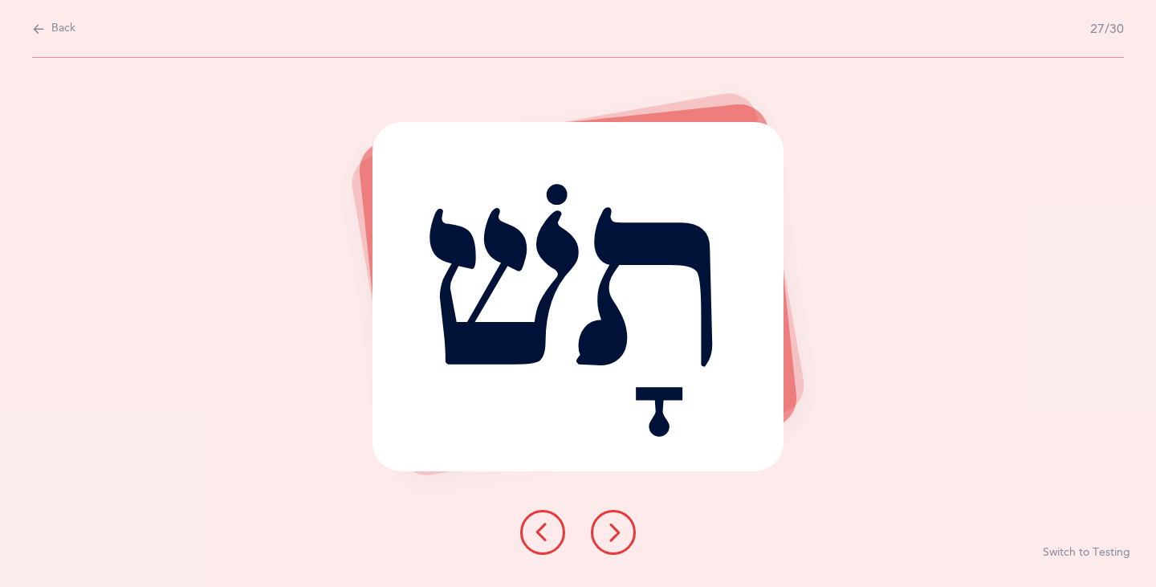
click at [604, 532] on icon at bounding box center [613, 532] width 19 height 19
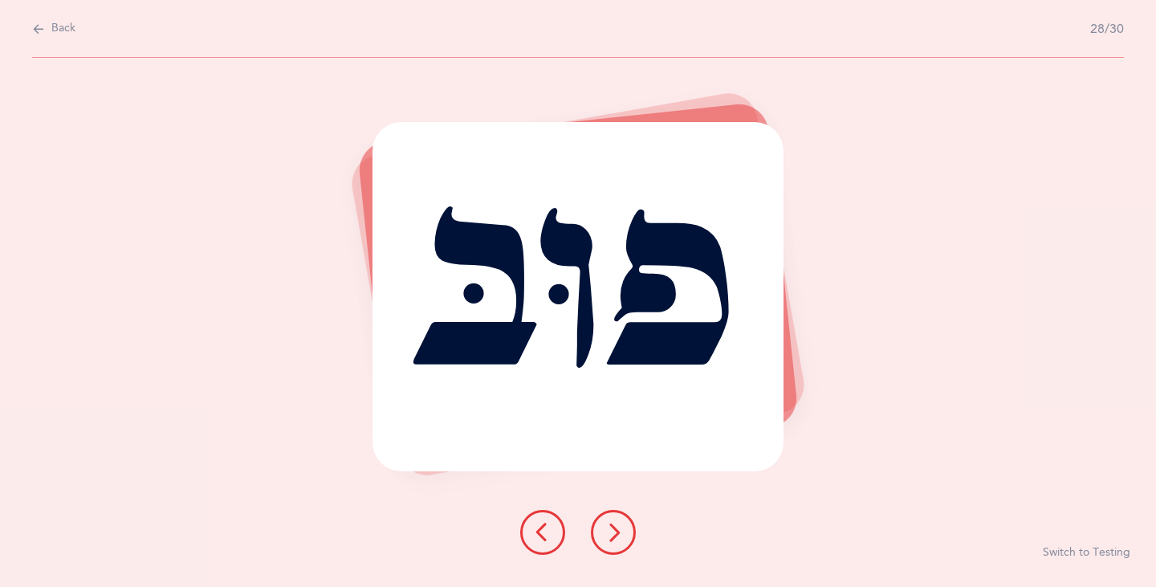
click at [620, 528] on icon at bounding box center [613, 532] width 19 height 19
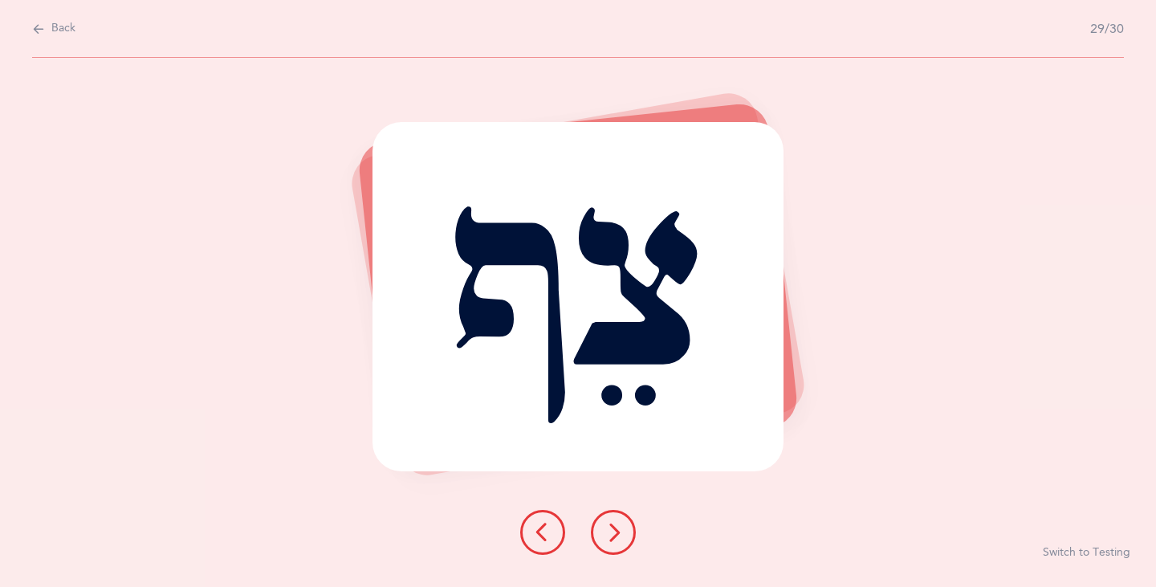
click at [617, 531] on icon at bounding box center [613, 532] width 19 height 19
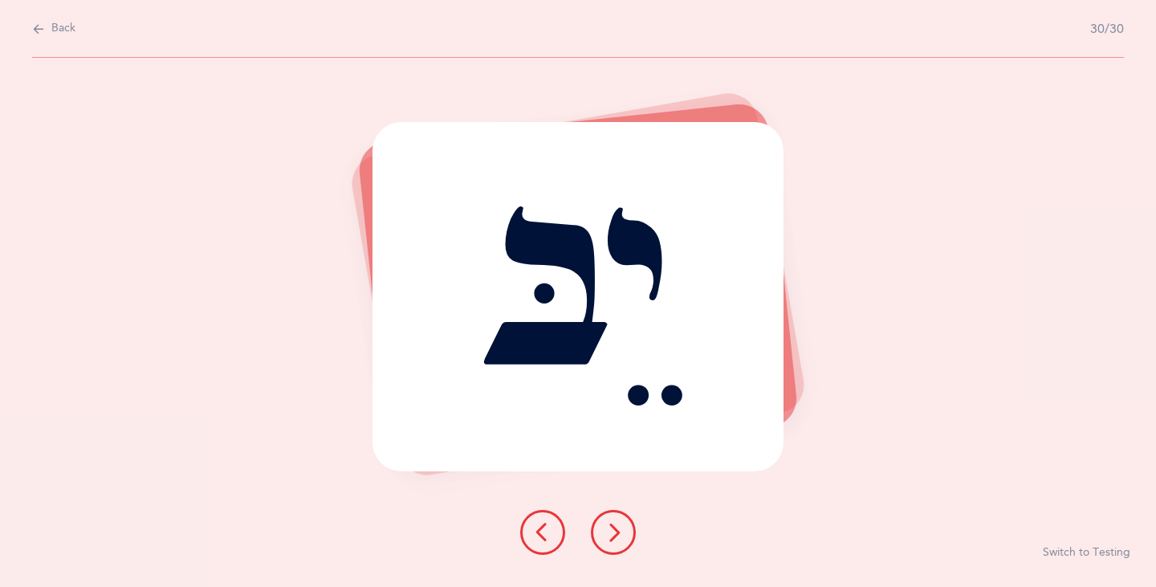
click at [613, 538] on icon at bounding box center [613, 532] width 19 height 19
